Goal: Task Accomplishment & Management: Complete application form

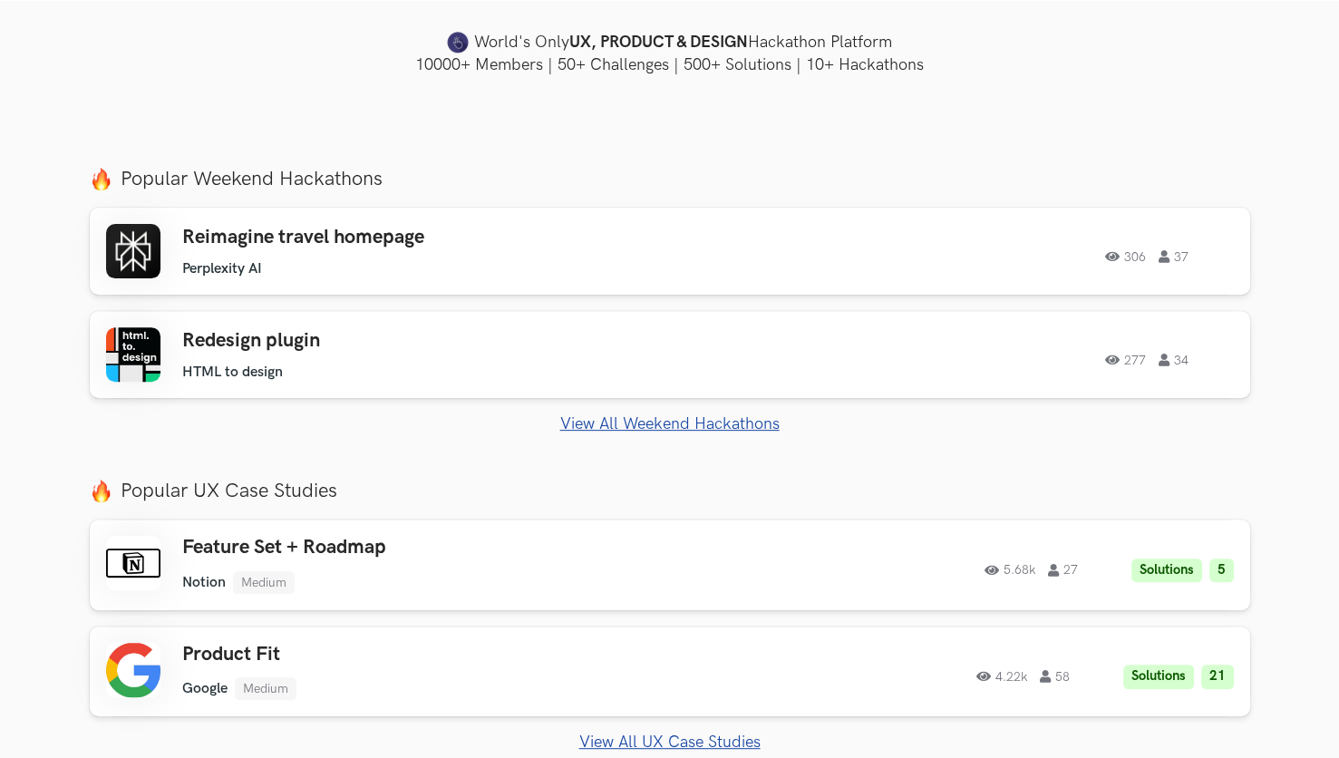
scroll to position [544, 0]
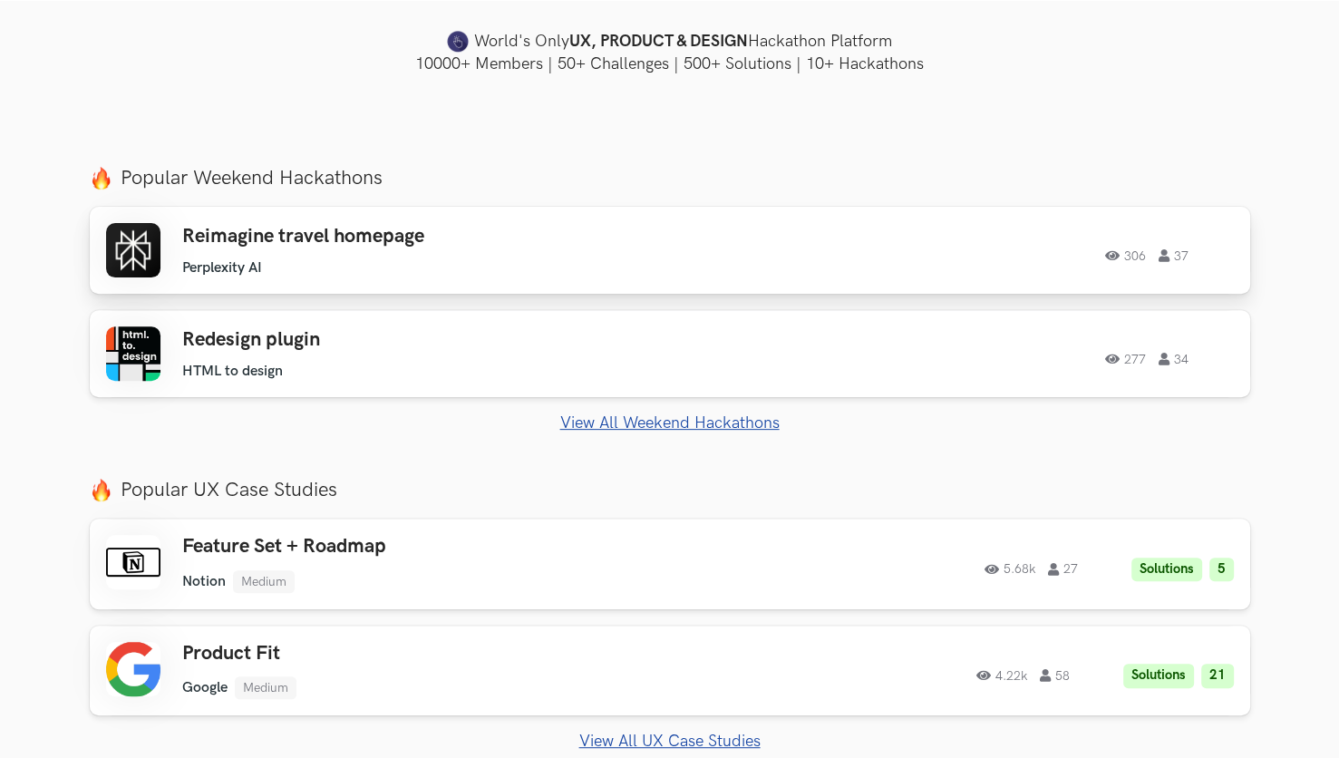
click at [355, 234] on h3 "Reimagine travel homepage" at bounding box center [439, 237] width 515 height 24
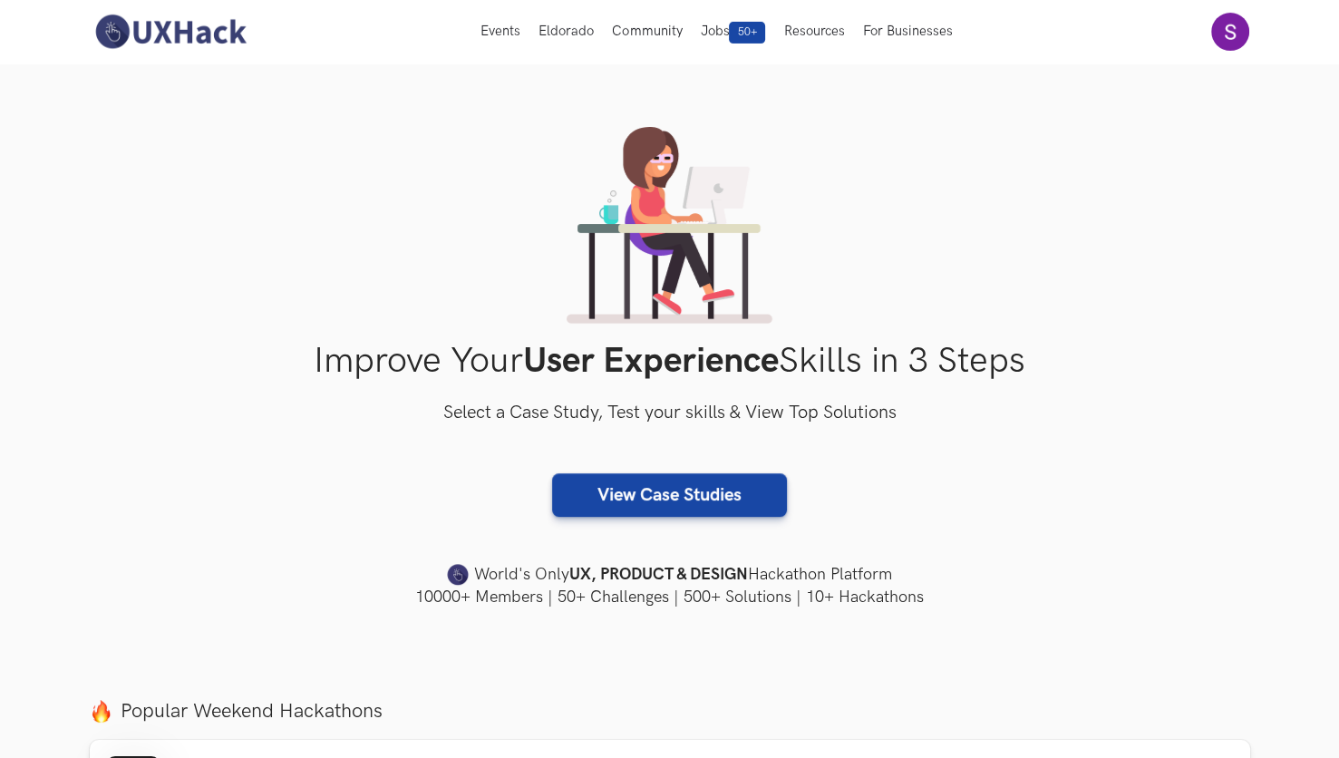
scroll to position [0, 0]
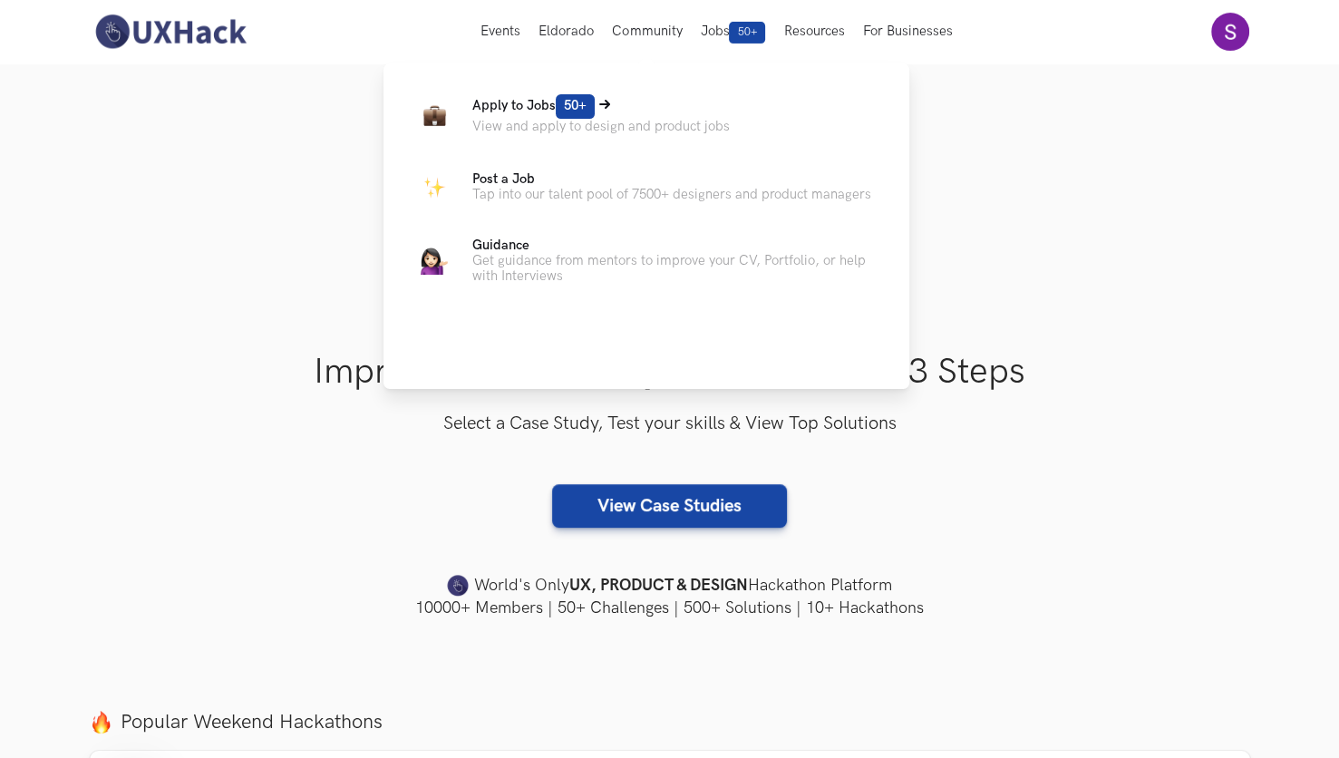
click at [501, 106] on span "Apply to Jobs 50+" at bounding box center [533, 105] width 122 height 15
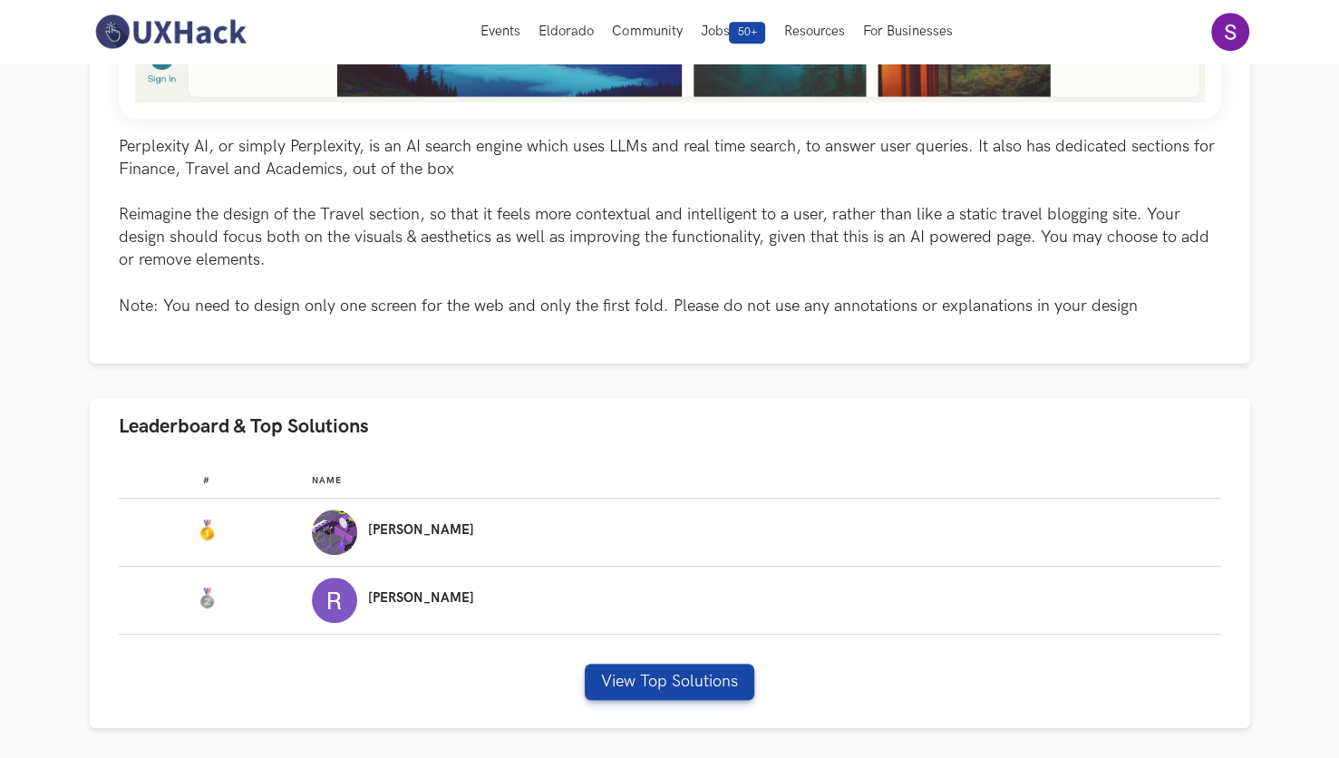
scroll to position [816, 0]
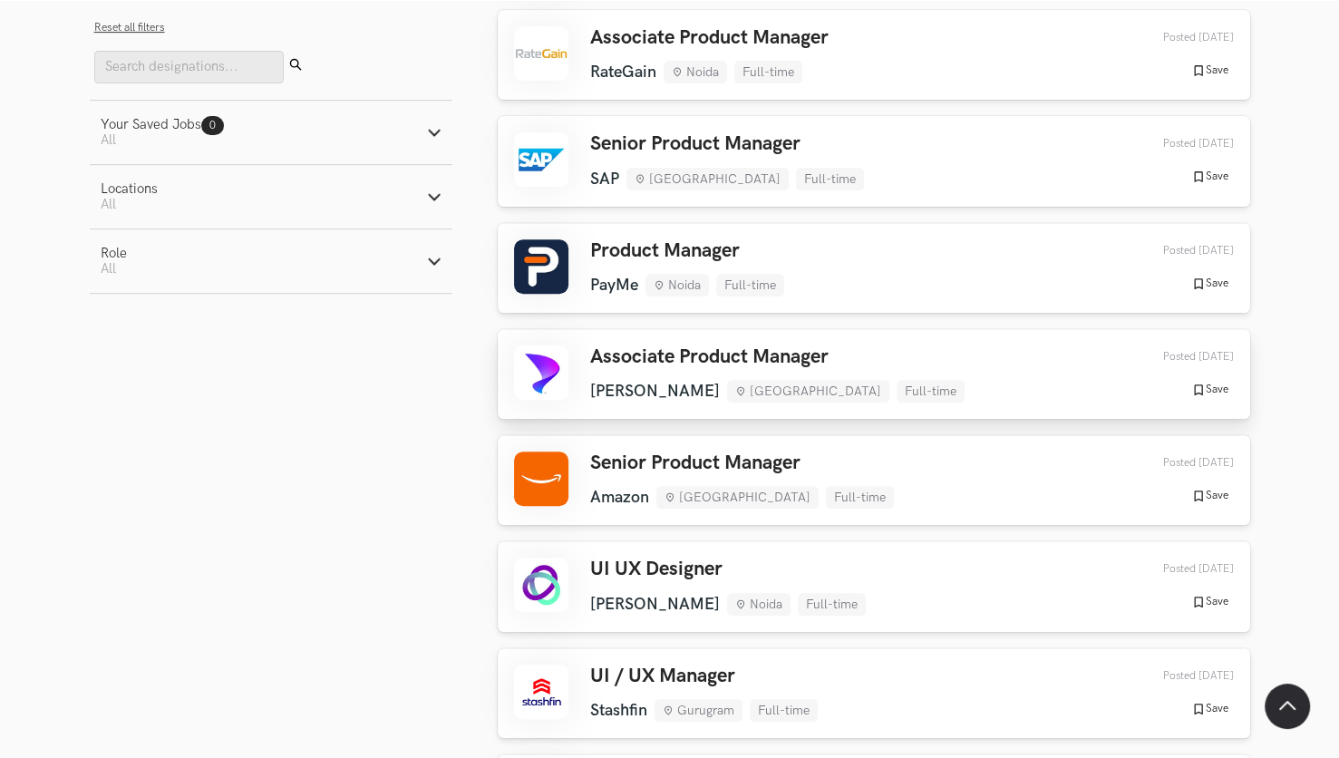
scroll to position [635, 0]
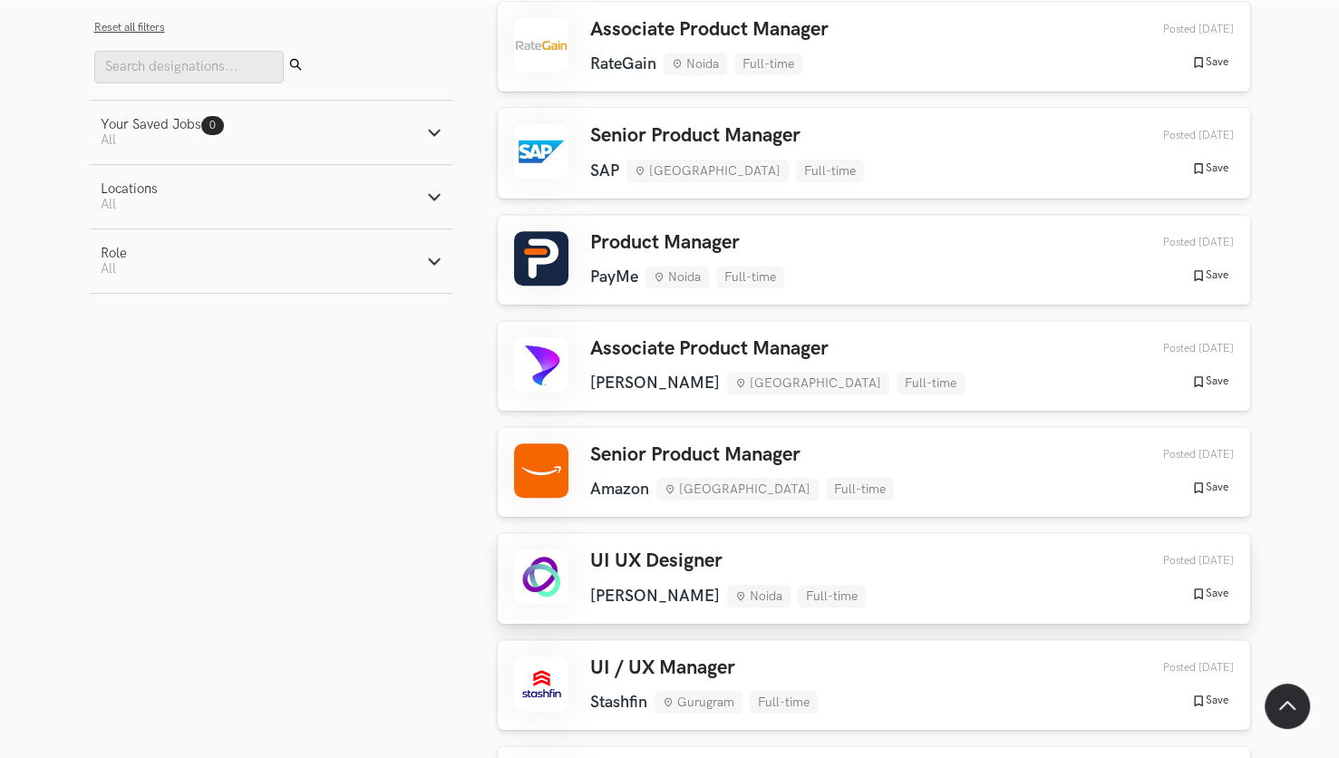
click at [630, 557] on h3 "UI UX Designer" at bounding box center [728, 562] width 276 height 24
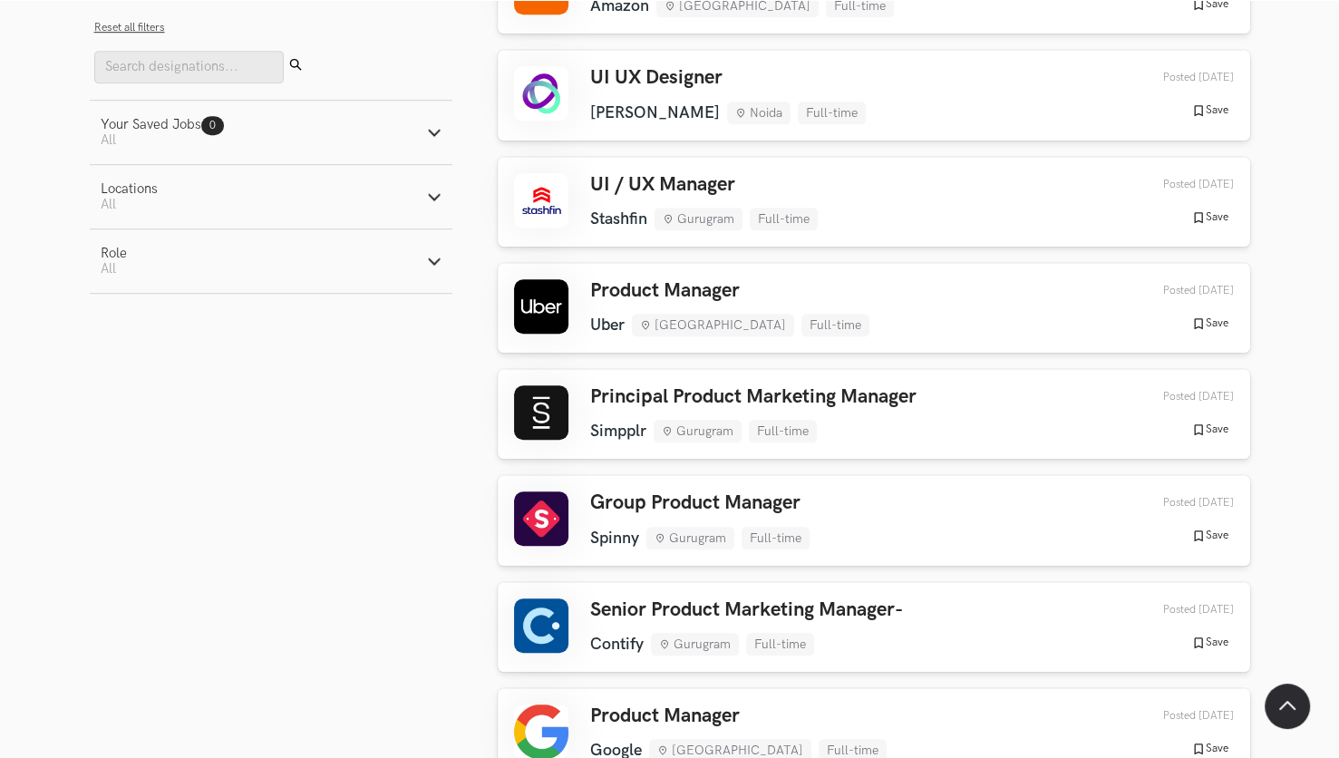
scroll to position [1270, 0]
